Goal: Task Accomplishment & Management: Manage account settings

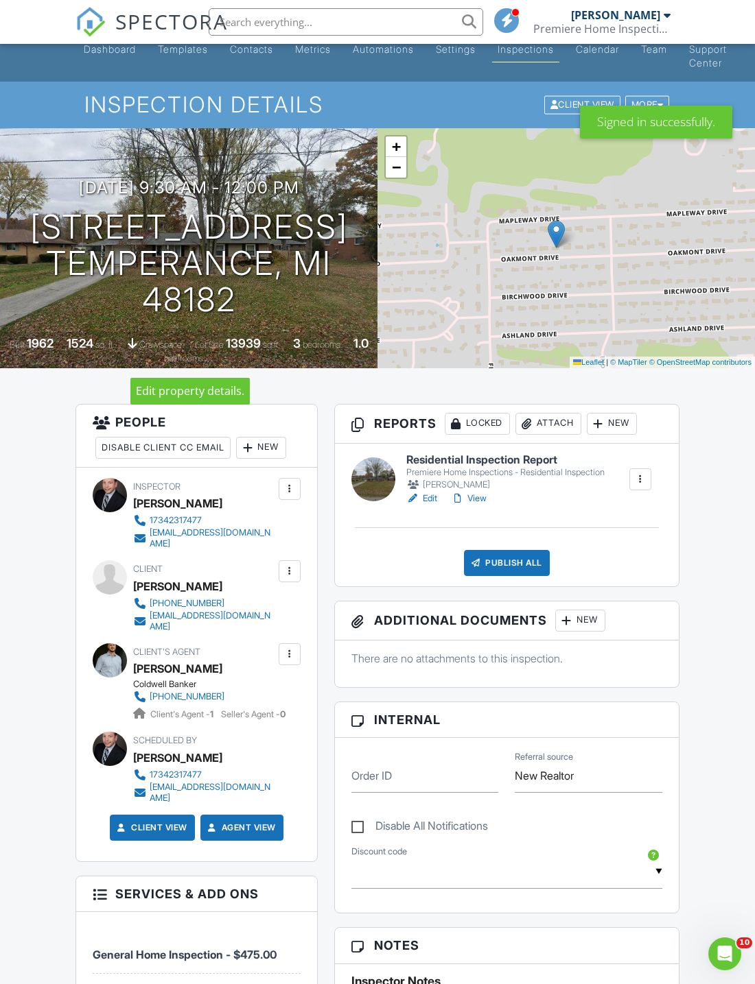
click at [224, 340] on span "Lot Size" at bounding box center [209, 345] width 29 height 10
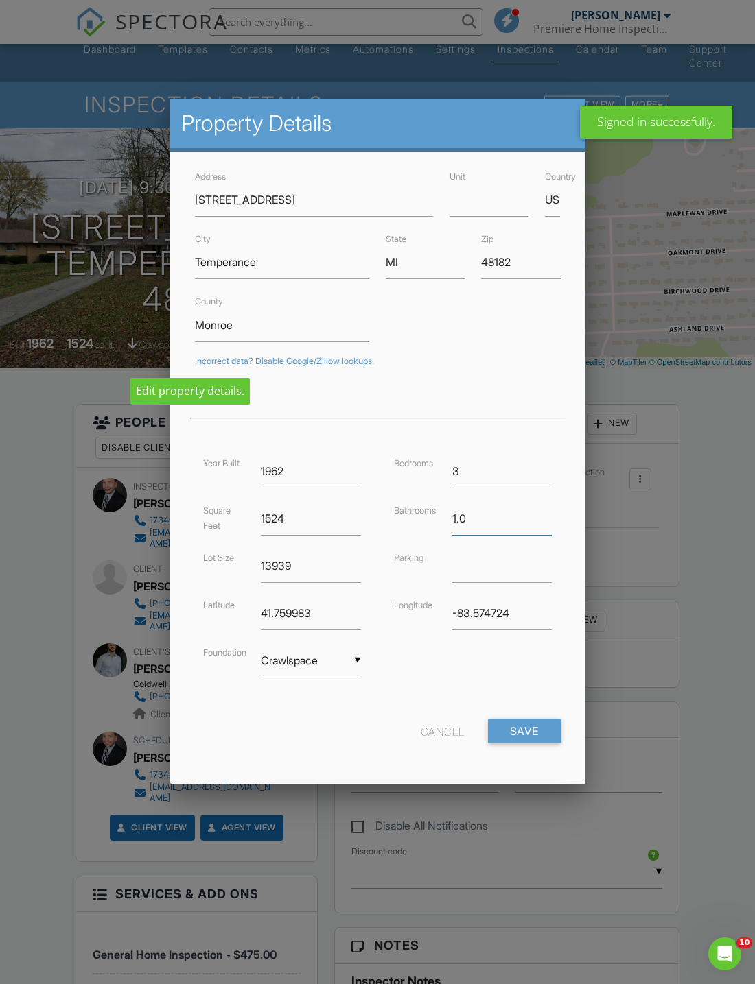
click at [498, 525] on input "1.0" at bounding box center [502, 519] width 100 height 34
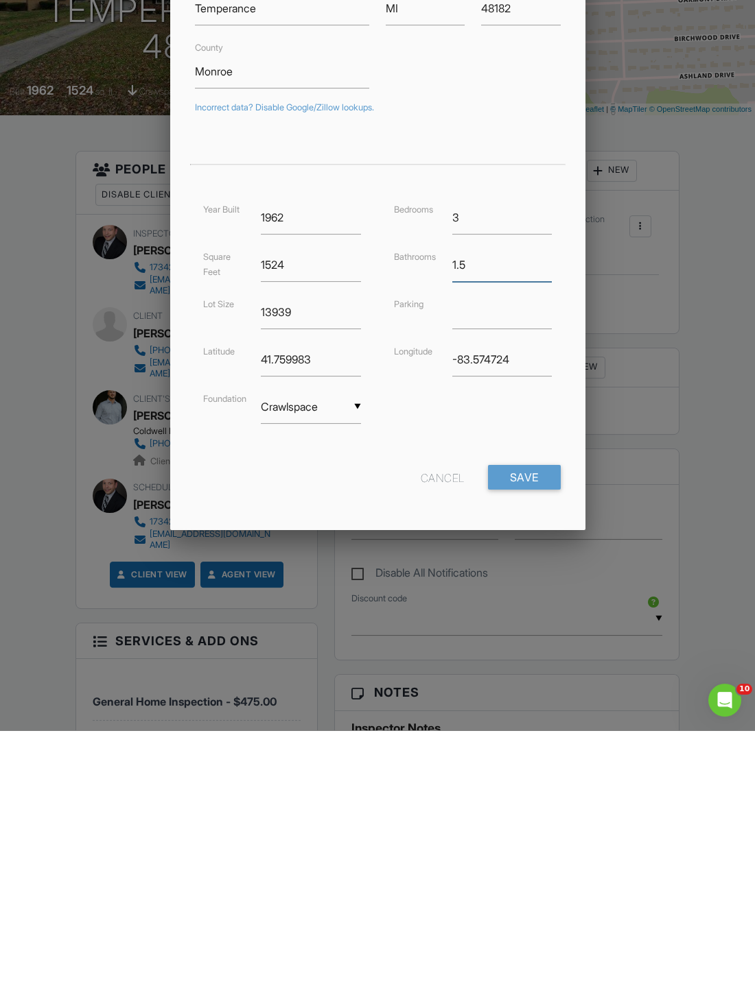
type input "1.5"
click at [525, 719] on input "Save" at bounding box center [524, 731] width 73 height 25
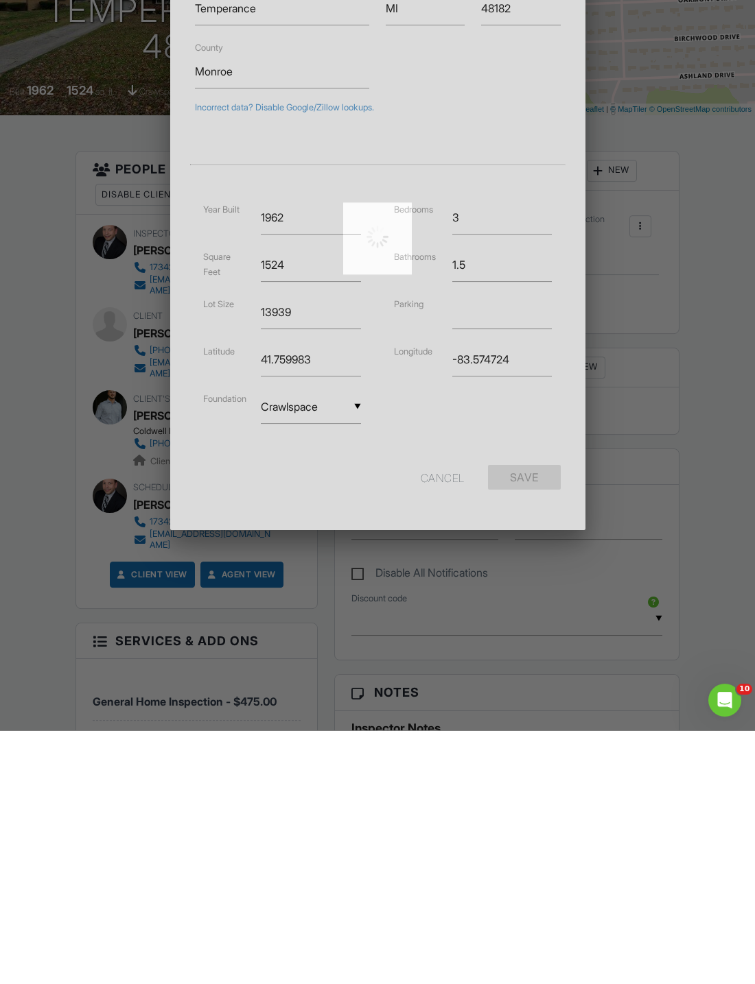
scroll to position [279, 0]
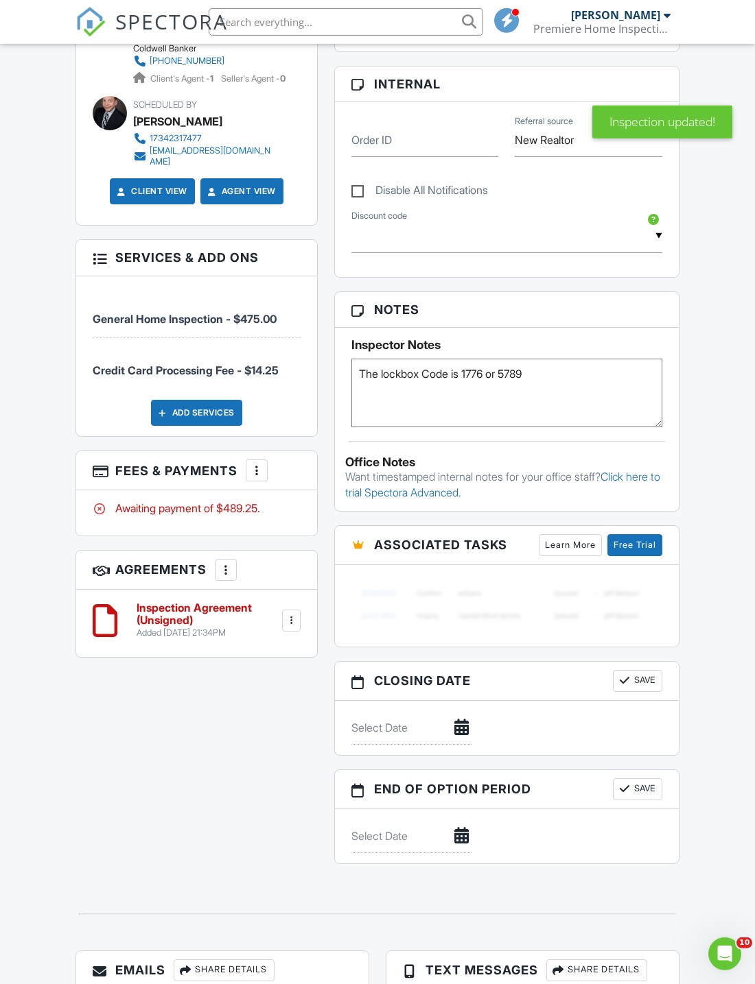
click at [258, 464] on div at bounding box center [257, 471] width 14 height 14
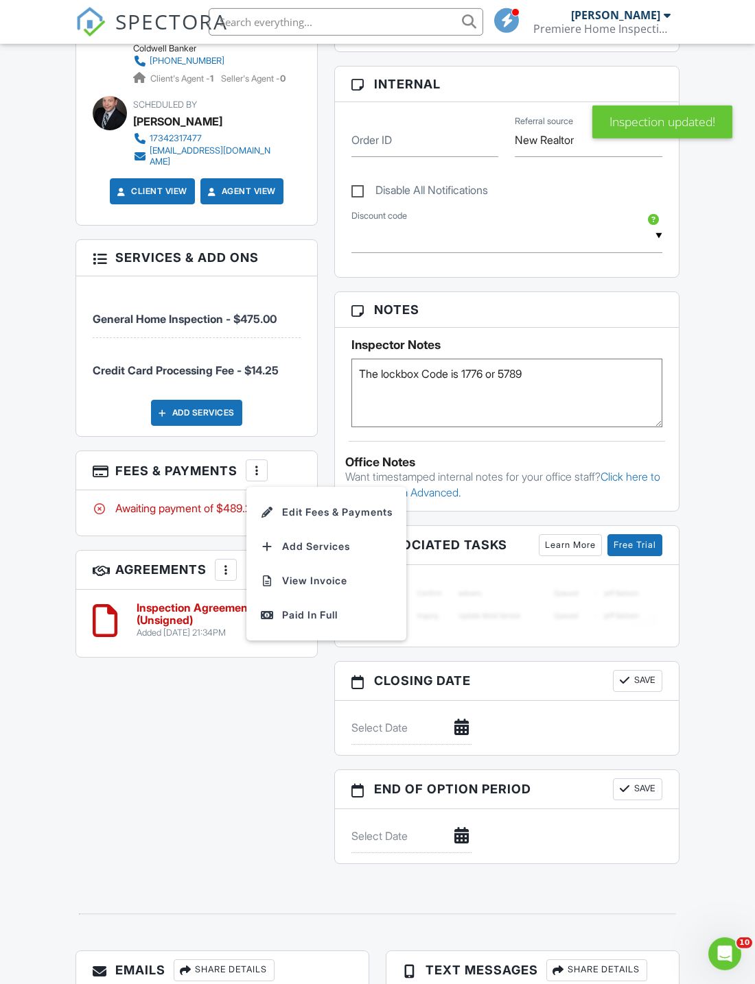
click at [344, 509] on li "Edit Fees & Payments" at bounding box center [325, 512] width 143 height 34
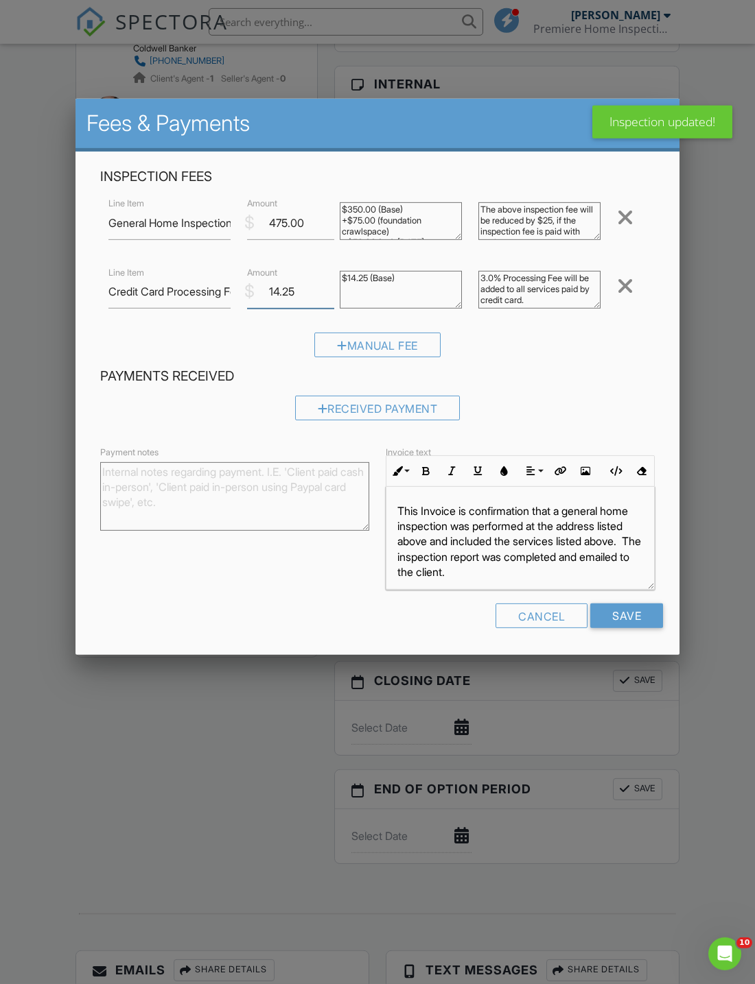
click at [321, 303] on input "14.25" at bounding box center [290, 292] width 87 height 34
type input "1"
type input "0.0"
click at [278, 221] on input "475.00" at bounding box center [290, 223] width 87 height 34
click at [296, 235] on input "475.00" at bounding box center [290, 223] width 87 height 34
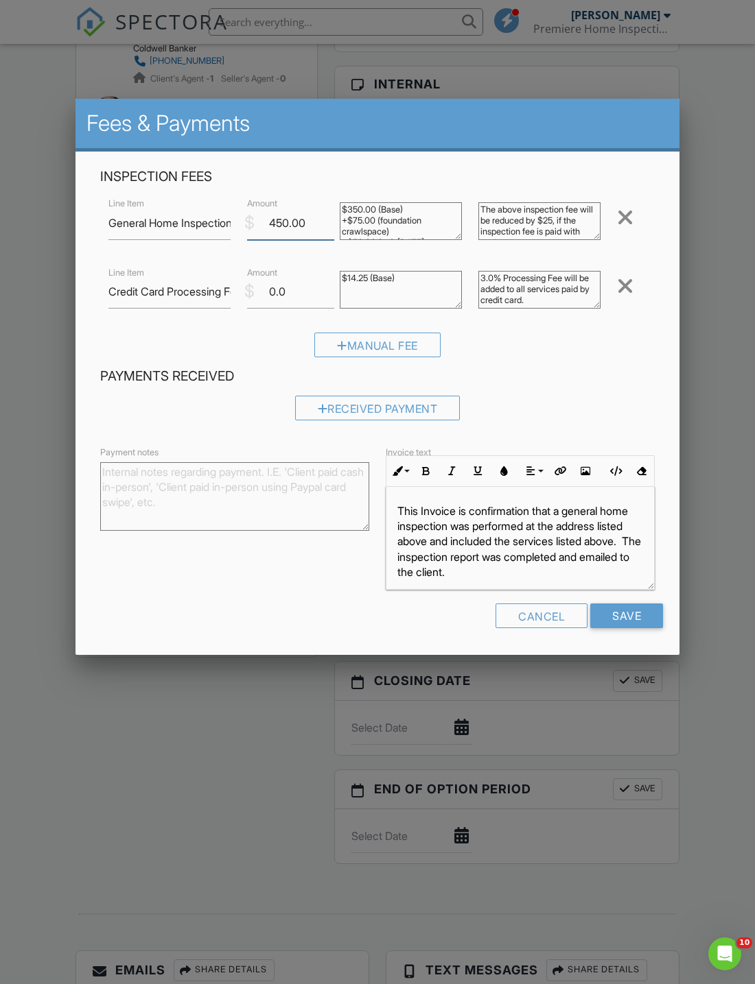
type input "450.00"
click at [390, 416] on div "Received Payment" at bounding box center [377, 408] width 165 height 25
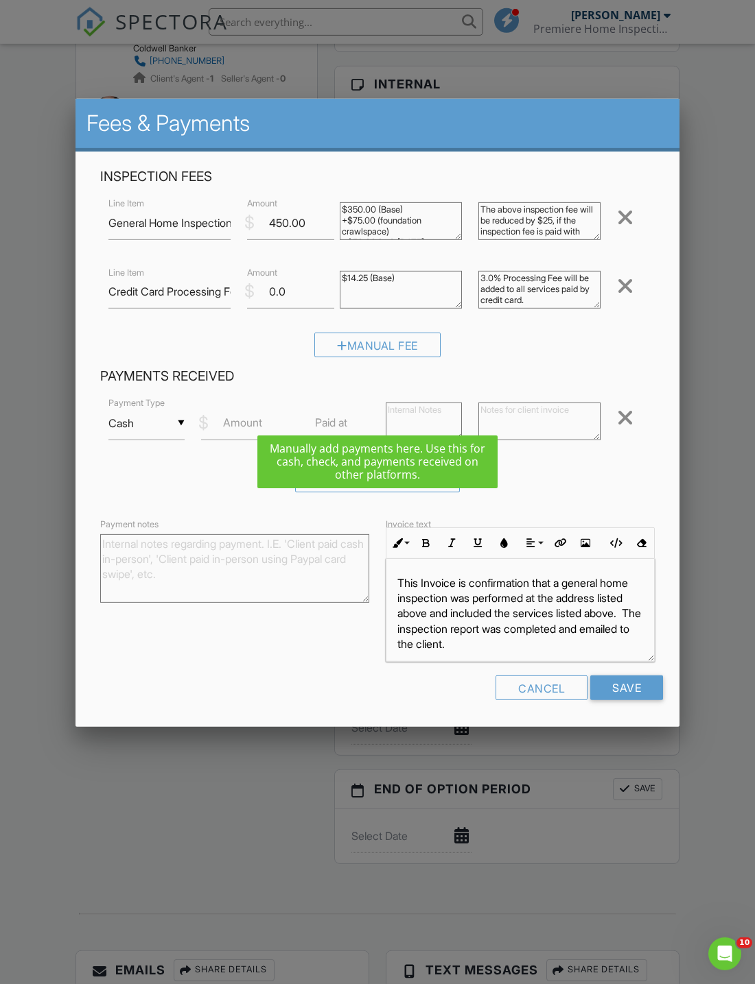
click at [244, 425] on label "Amount" at bounding box center [242, 422] width 39 height 15
click at [244, 425] on input "Amount" at bounding box center [244, 424] width 87 height 34
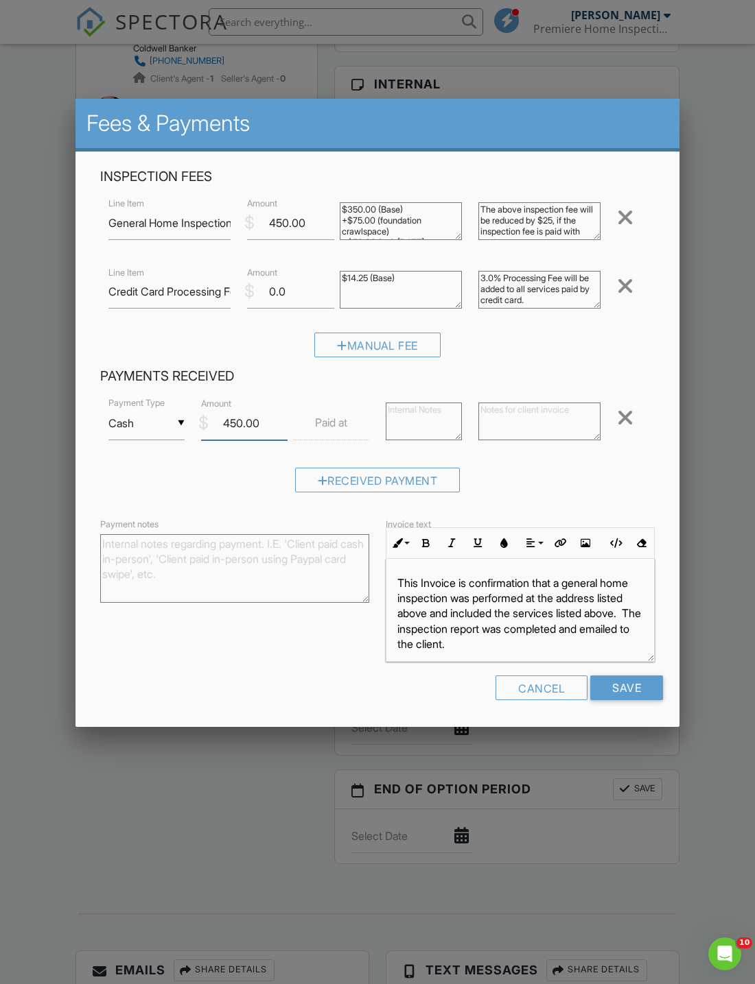
type input "450.00"
click at [635, 696] on input "Save" at bounding box center [626, 688] width 73 height 25
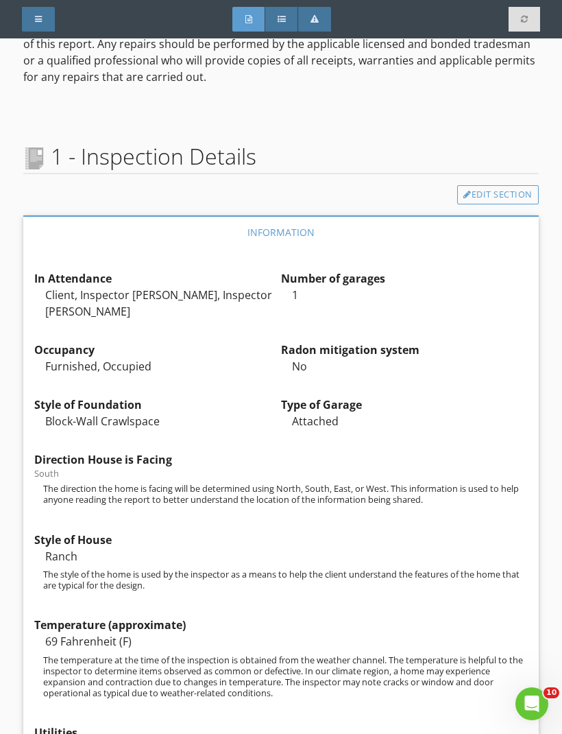
scroll to position [1997, 0]
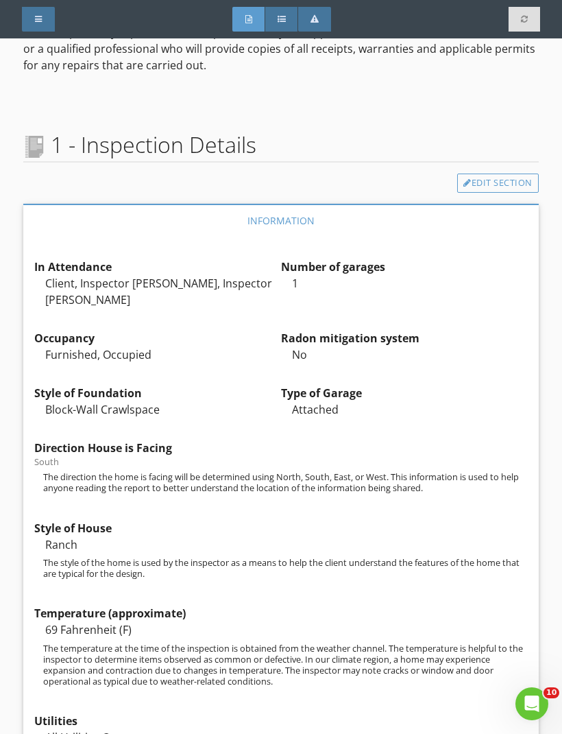
click at [0, 0] on div "Edit" at bounding box center [0, 0] width 0 height 0
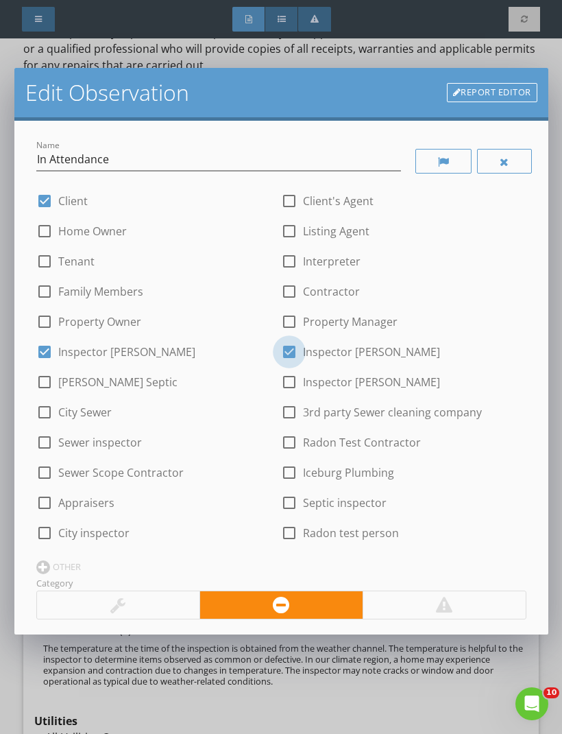
click at [287, 350] on div at bounding box center [289, 351] width 23 height 23
checkbox input "false"
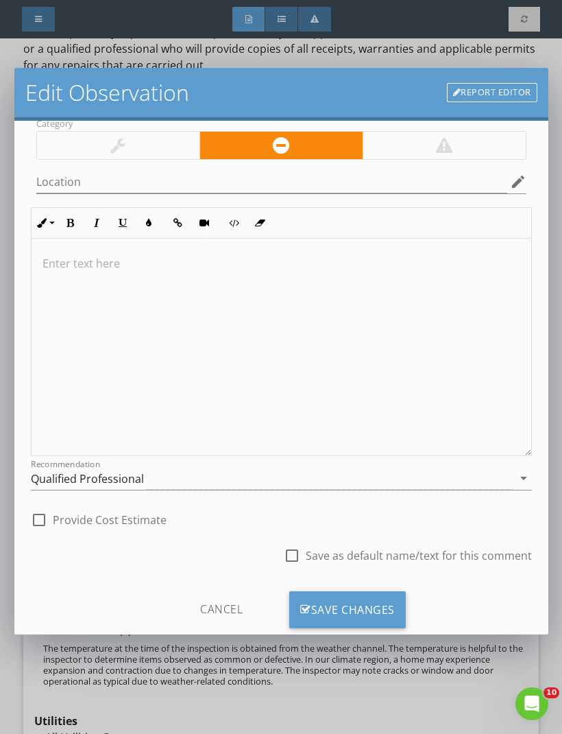
click at [342, 608] on div "Save Changes" at bounding box center [347, 609] width 117 height 37
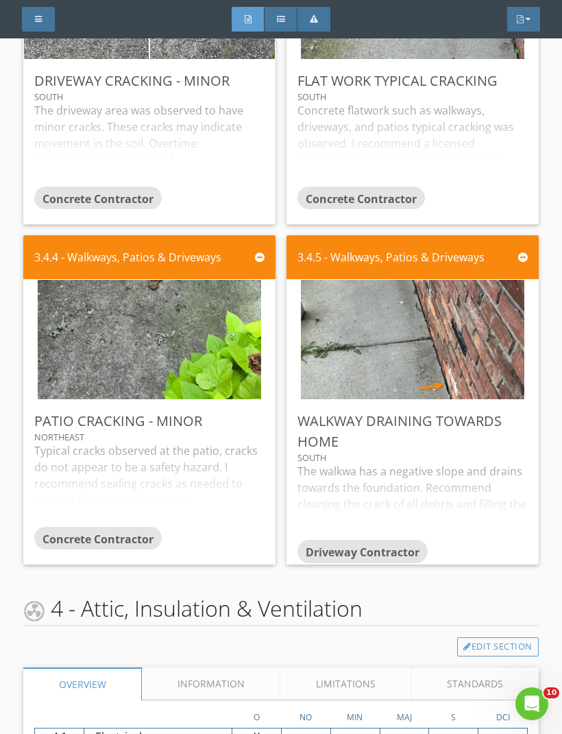
scroll to position [5403, 0]
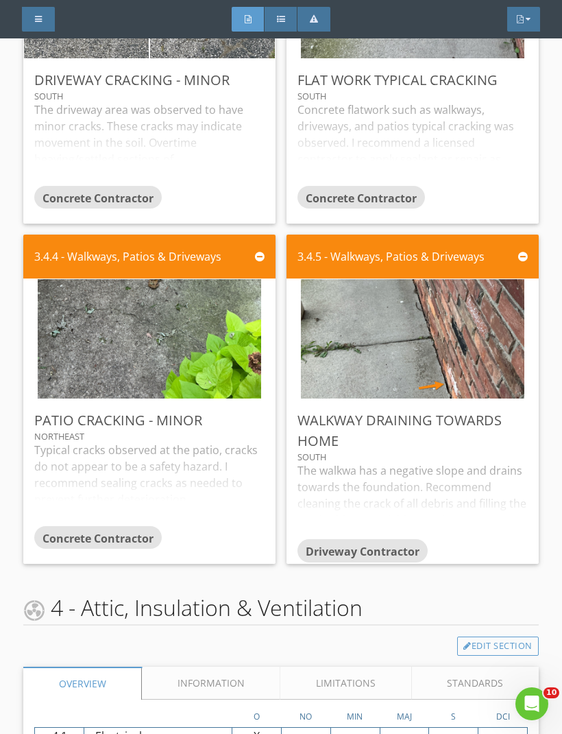
click at [0, 0] on div "Edit" at bounding box center [0, 0] width 0 height 0
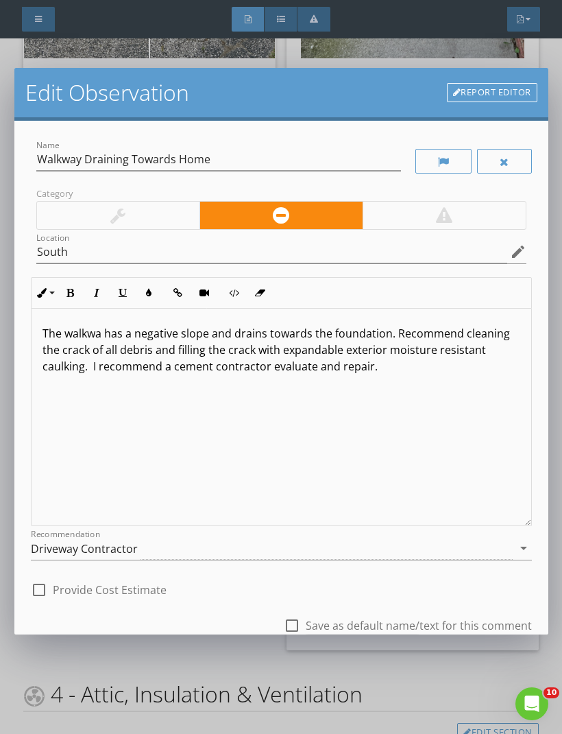
click at [99, 334] on p "The walkwa has a negative slope and drains towards the foundation. Recommend cl…" at bounding box center [282, 349] width 478 height 49
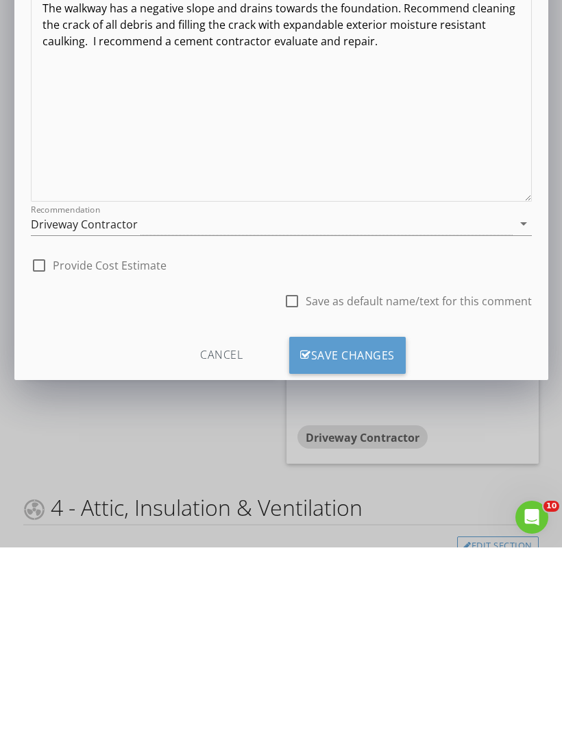
scroll to position [46, 0]
click at [354, 523] on div "Save Changes" at bounding box center [347, 541] width 117 height 37
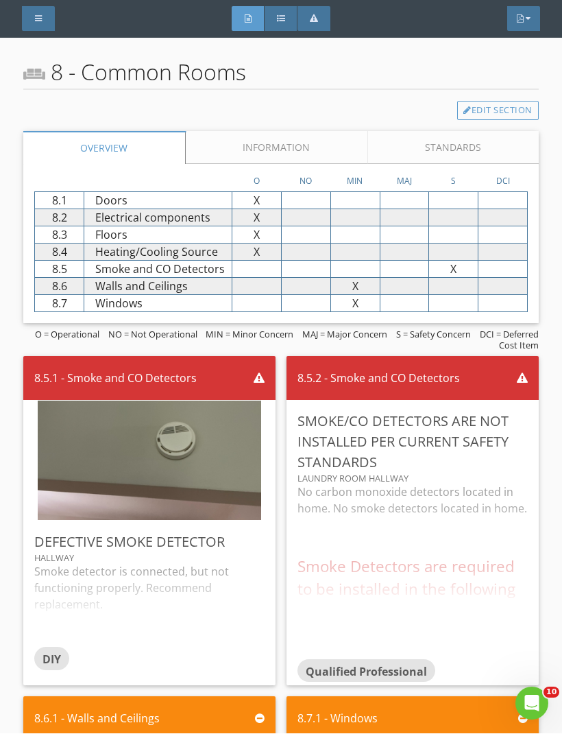
scroll to position [9333, 0]
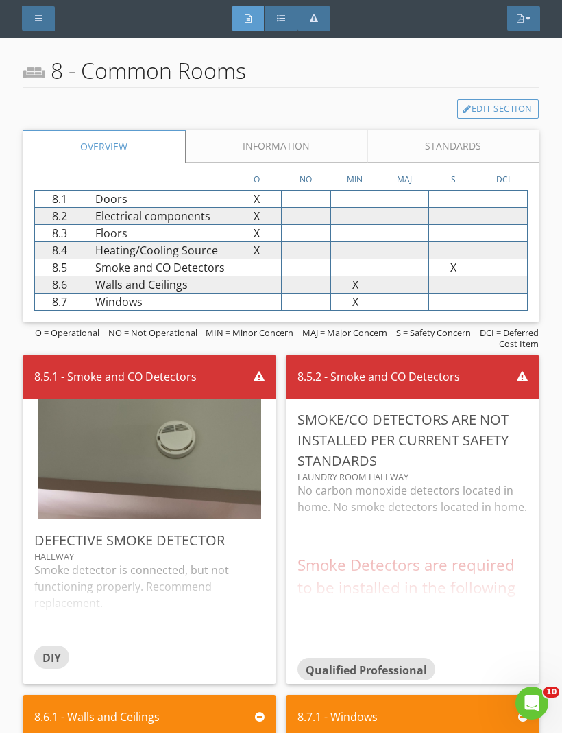
click at [0, 0] on div "Edit" at bounding box center [0, 0] width 0 height 0
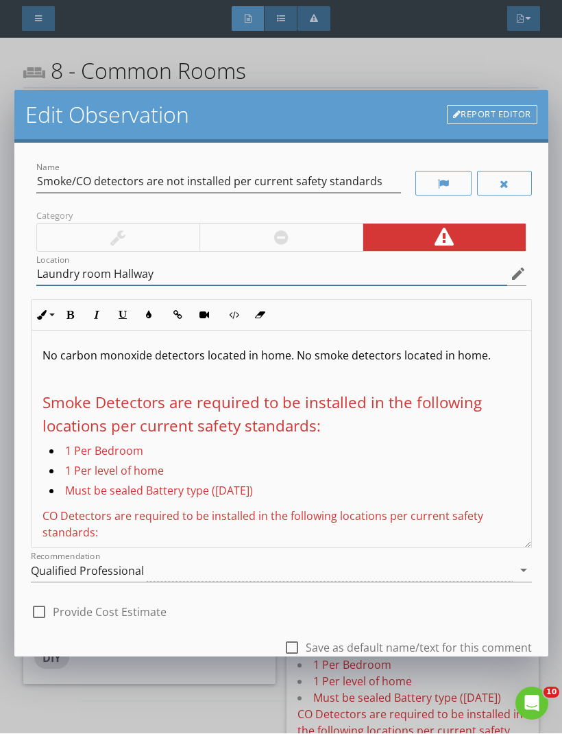
click at [111, 276] on input "Laundry room Hallway" at bounding box center [271, 274] width 471 height 23
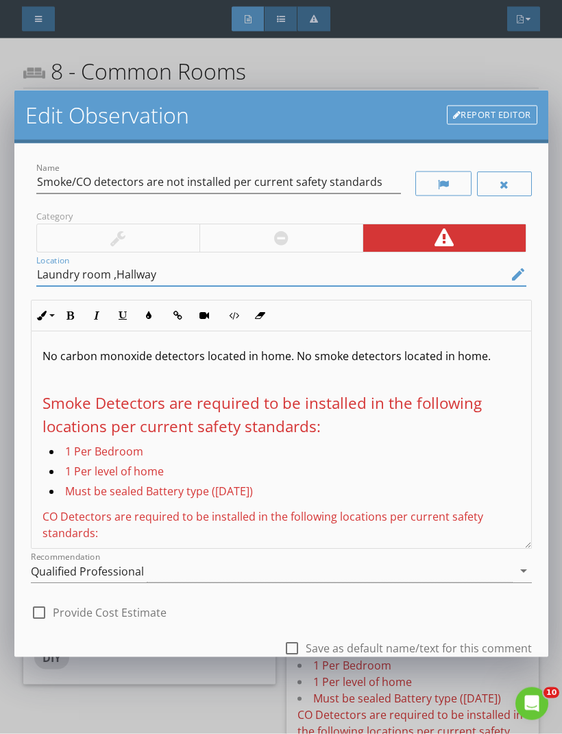
click at [200, 285] on input "Laundry room ,Hallway" at bounding box center [271, 274] width 471 height 23
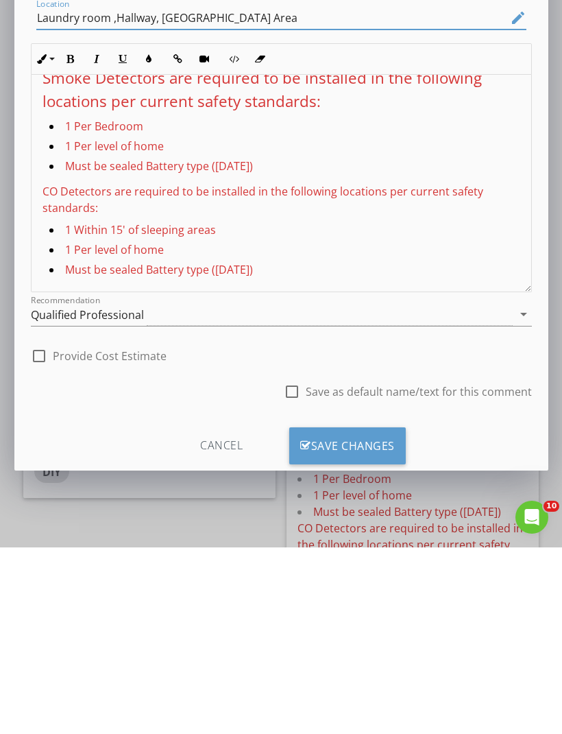
scroll to position [46, 0]
type input "Laundry room ,Hallway, Furnce Area"
click at [355, 614] on div "Save Changes" at bounding box center [347, 632] width 117 height 37
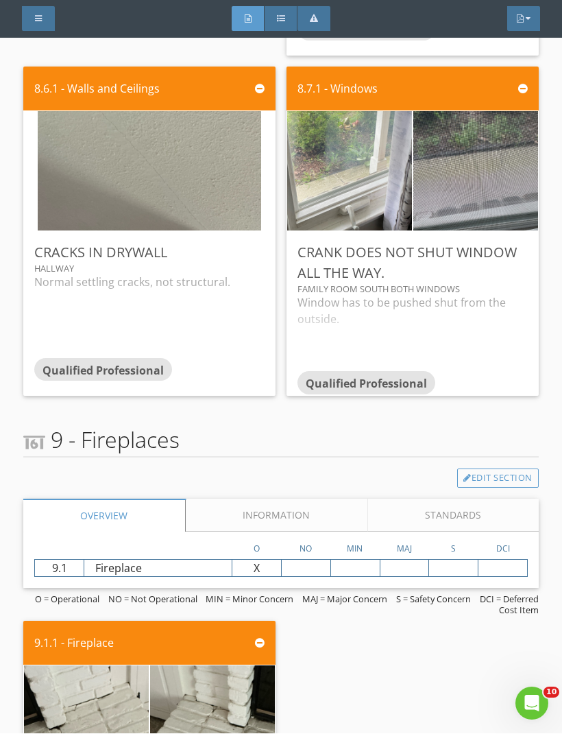
scroll to position [10169, 0]
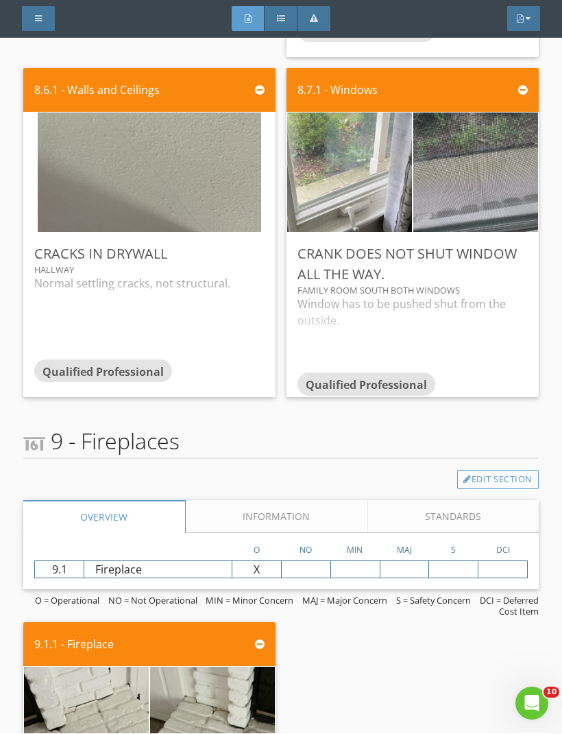
click at [0, 0] on div "Edit" at bounding box center [0, 0] width 0 height 0
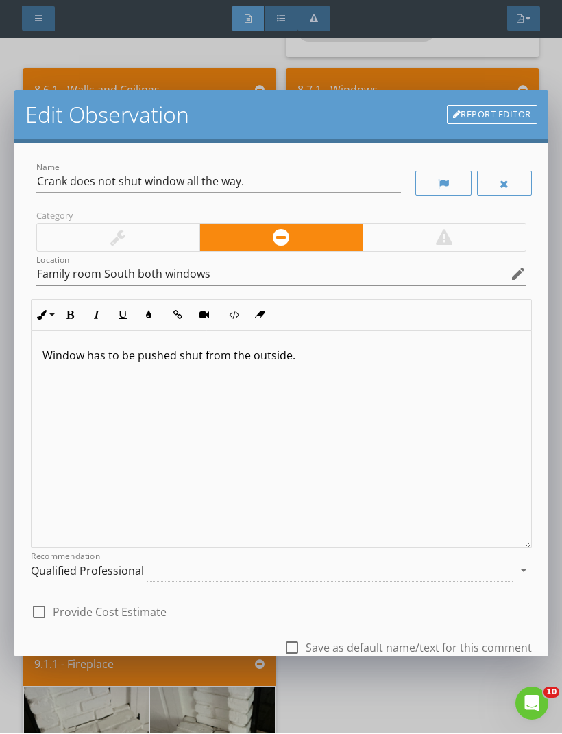
click at [346, 364] on div "Window has to be pushed shut from the outside." at bounding box center [282, 439] width 500 height 217
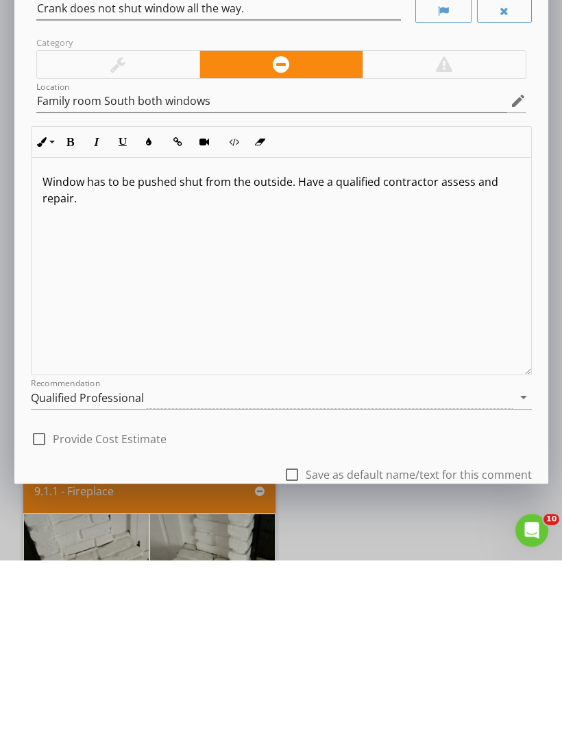
scroll to position [1, 0]
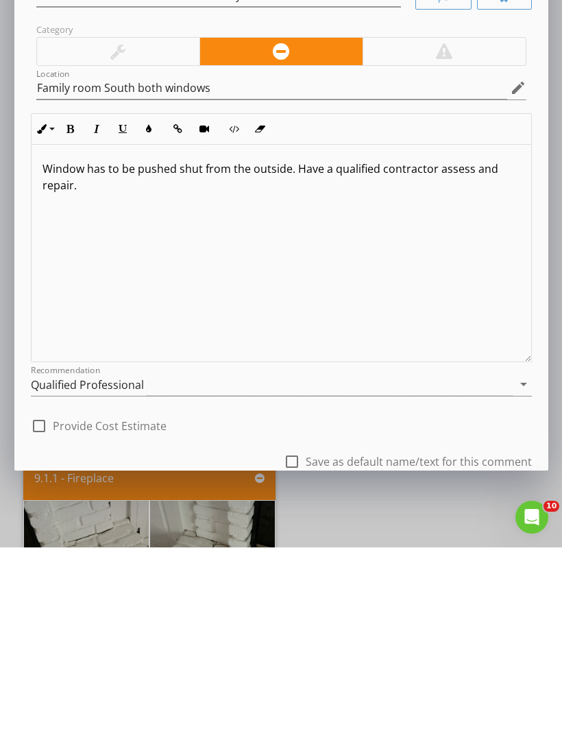
click at [376, 673] on div "Cancel Save Changes" at bounding box center [281, 707] width 501 height 69
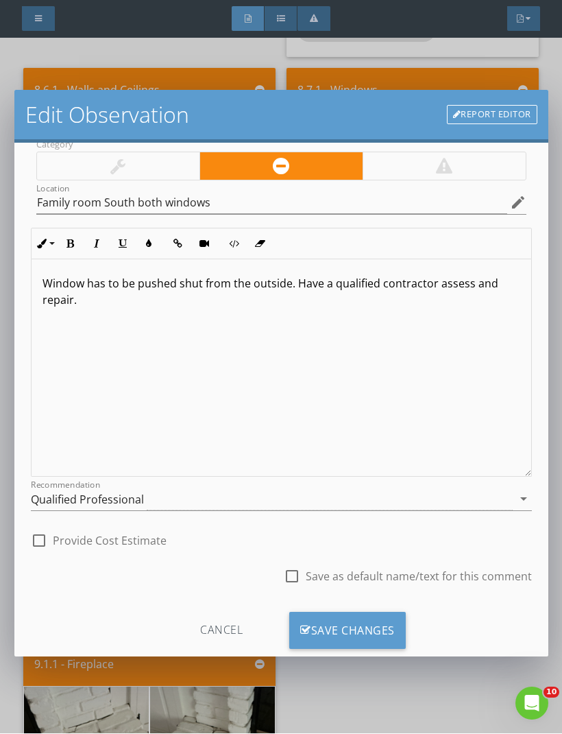
scroll to position [70, 0]
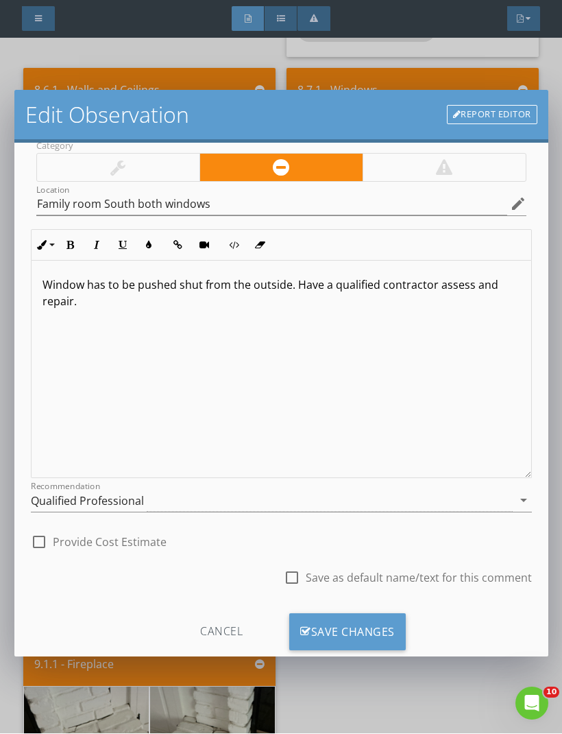
click at [357, 634] on div "Save Changes" at bounding box center [347, 632] width 117 height 37
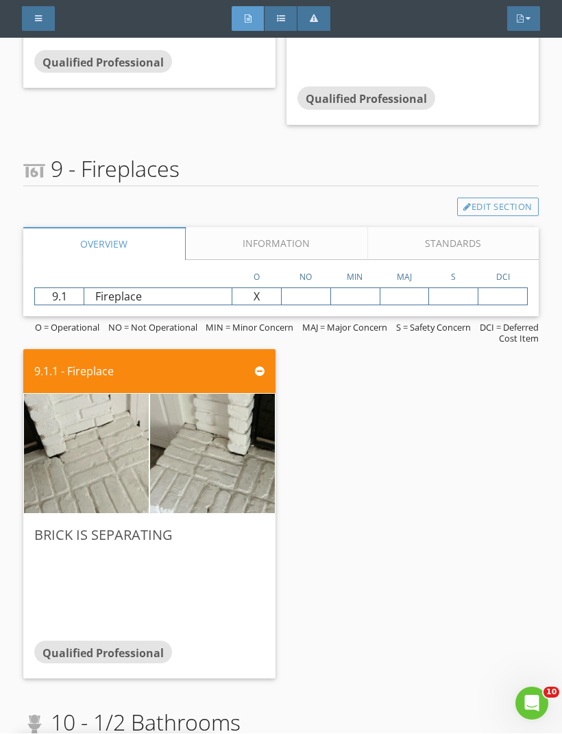
scroll to position [10492, 0]
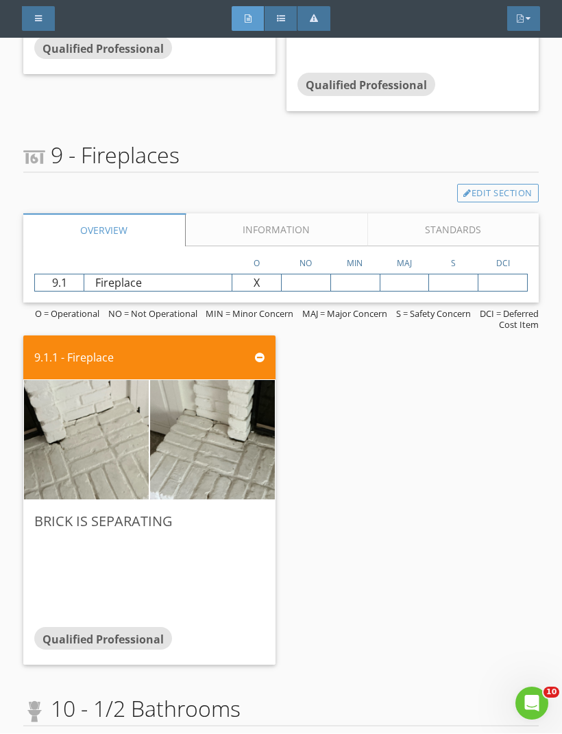
click at [0, 0] on div "Edit" at bounding box center [0, 0] width 0 height 0
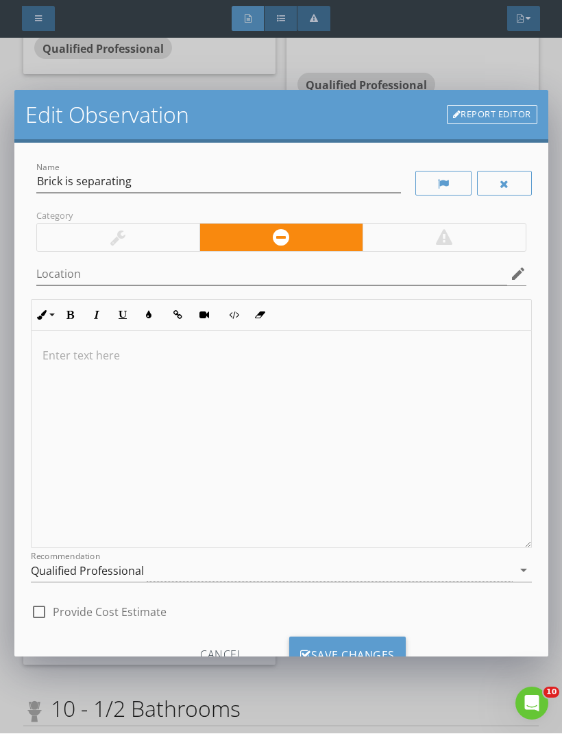
click at [260, 366] on div at bounding box center [282, 439] width 500 height 217
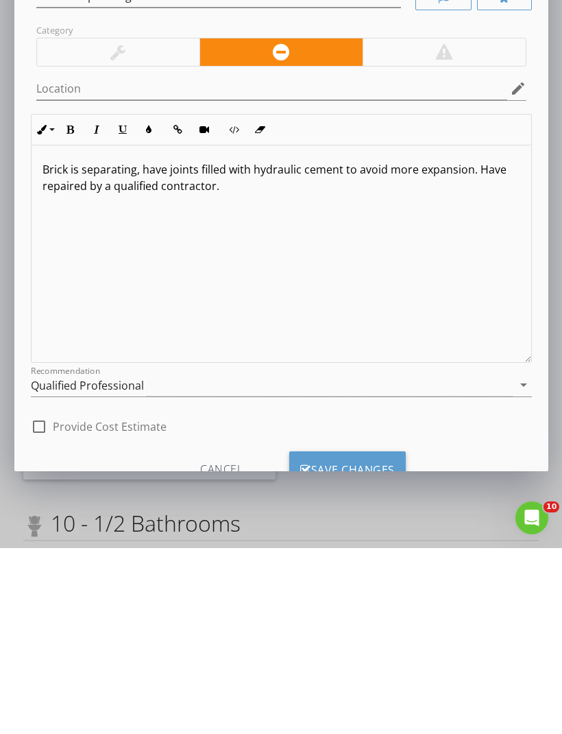
scroll to position [46, 0]
click at [360, 637] on div "Save Changes" at bounding box center [347, 655] width 117 height 37
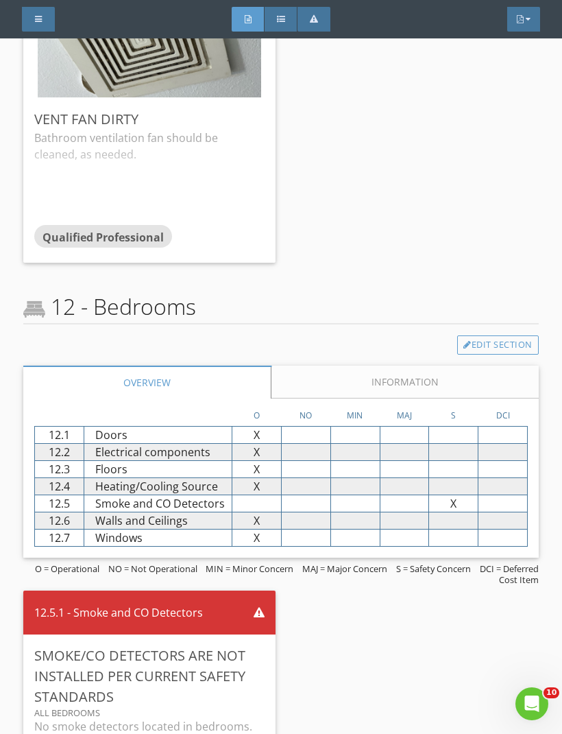
scroll to position [12333, 0]
